Goal: Complete application form

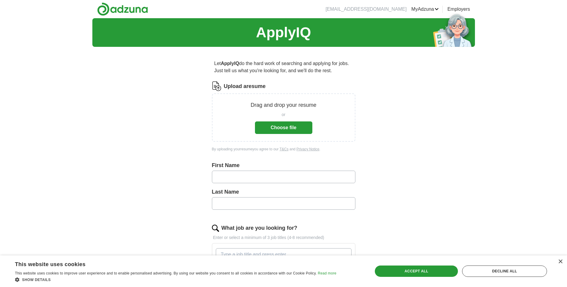
click at [246, 175] on input "text" at bounding box center [283, 177] width 143 height 13
type input "***"
type input "******"
click at [293, 129] on button "Choose file" at bounding box center [283, 128] width 57 height 13
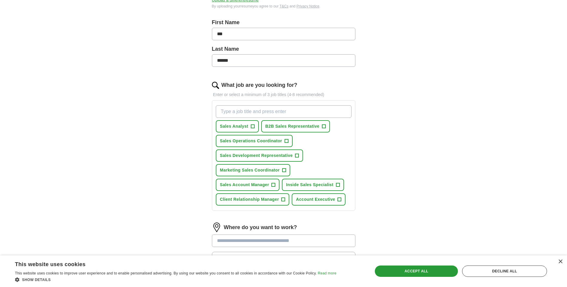
scroll to position [149, 0]
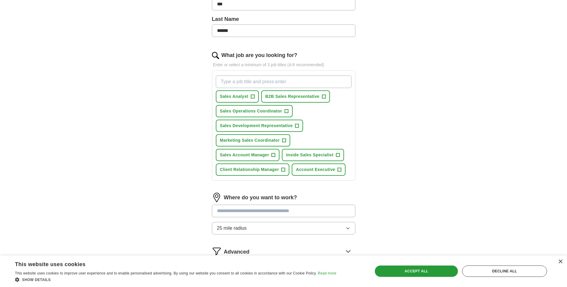
click at [241, 215] on input at bounding box center [283, 211] width 143 height 13
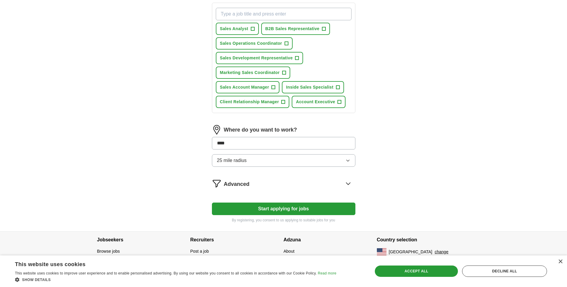
scroll to position [222, 0]
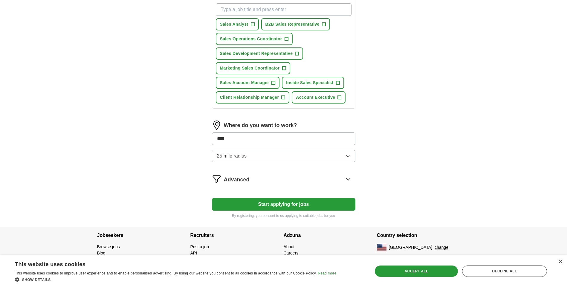
click at [258, 209] on button "Start applying for jobs" at bounding box center [283, 204] width 143 height 13
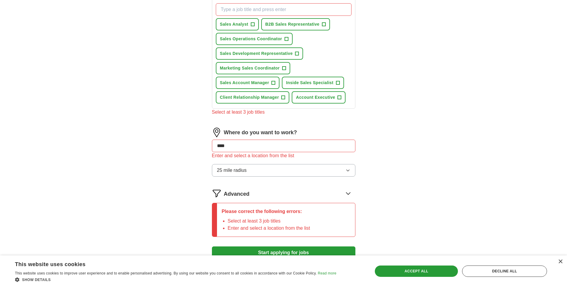
click at [240, 142] on input "****" at bounding box center [283, 146] width 143 height 13
type input "*"
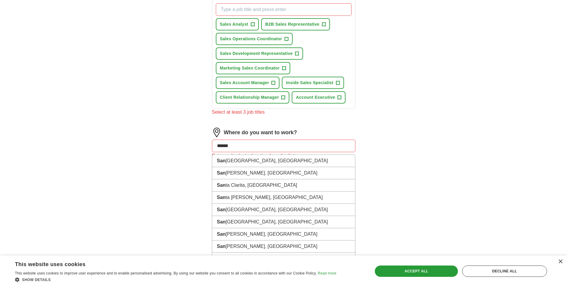
type input "*******"
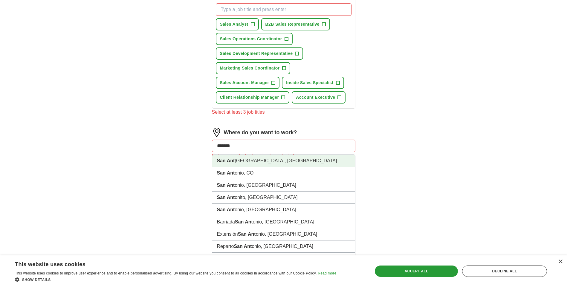
click at [218, 160] on strong "San Ant" at bounding box center [226, 160] width 18 height 5
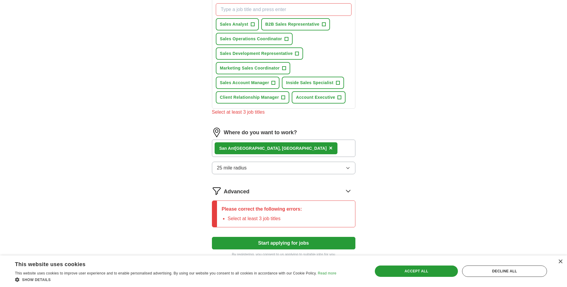
click at [255, 243] on button "Start applying for jobs" at bounding box center [283, 243] width 143 height 13
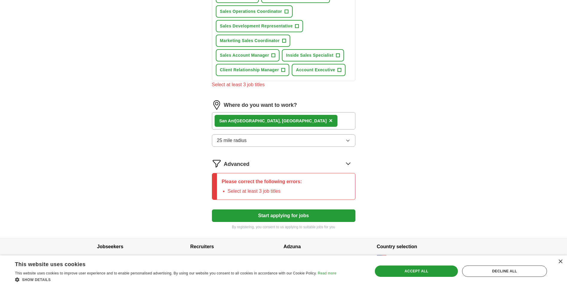
scroll to position [252, 0]
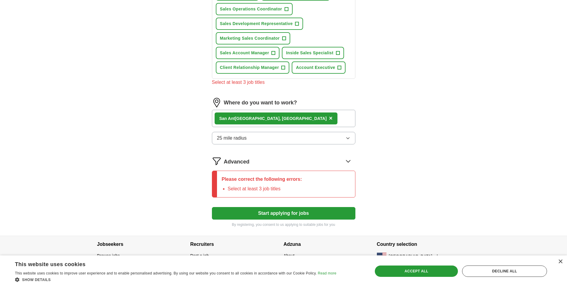
click at [311, 191] on div "Please correct the following errors: Select at least 3 job titles" at bounding box center [283, 184] width 143 height 27
click at [330, 181] on div "Please correct the following errors: Select at least 3 job titles" at bounding box center [283, 184] width 143 height 27
click at [348, 160] on icon at bounding box center [348, 162] width 10 height 10
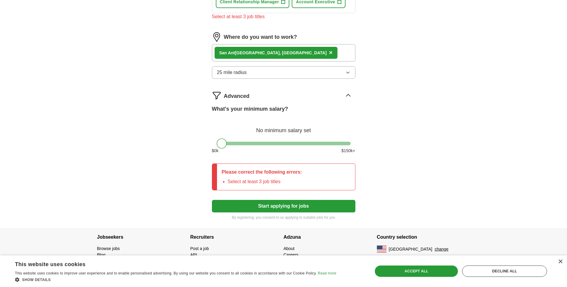
scroll to position [319, 0]
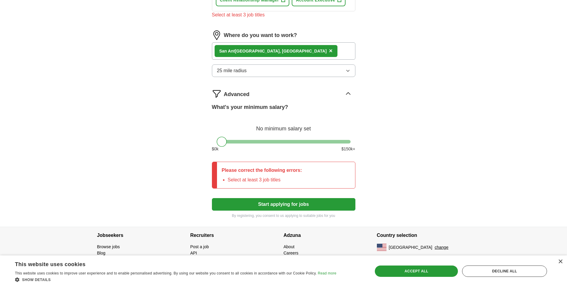
click at [307, 183] on div "Please correct the following errors: Select at least 3 job titles" at bounding box center [283, 175] width 143 height 27
click at [250, 174] on div "Please correct the following errors: Select at least 3 job titles" at bounding box center [262, 175] width 90 height 26
click at [325, 174] on div "Please correct the following errors: Select at least 3 job titles" at bounding box center [283, 175] width 143 height 27
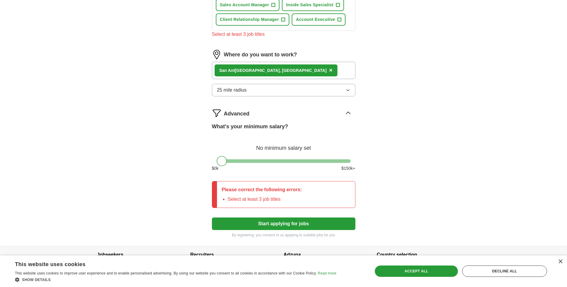
scroll to position [289, 0]
